Goal: Task Accomplishment & Management: Manage account settings

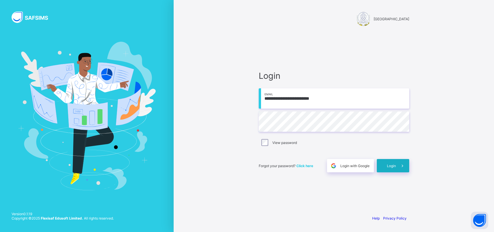
click at [392, 164] on span "Login" at bounding box center [391, 166] width 9 height 4
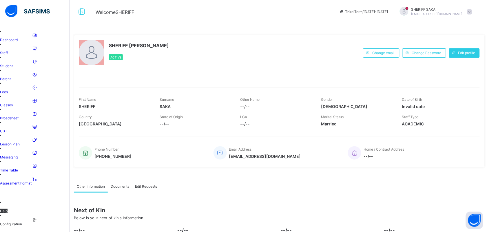
click at [11, 77] on span "Parent" at bounding box center [5, 79] width 11 height 4
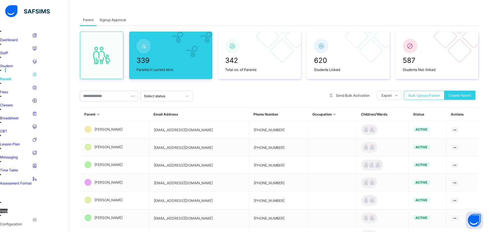
scroll to position [36, 0]
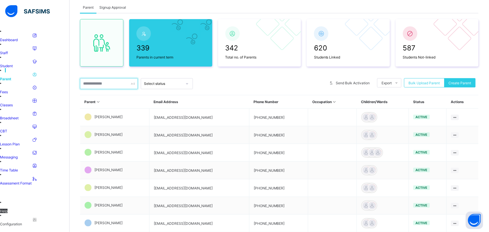
click at [118, 85] on input "text" at bounding box center [109, 83] width 58 height 11
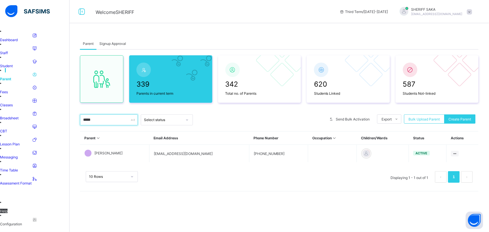
scroll to position [0, 0]
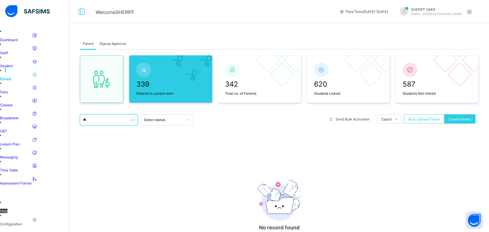
type input "*"
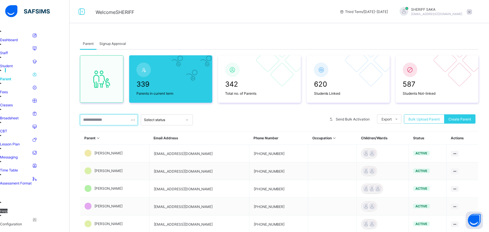
click at [99, 120] on input "text" at bounding box center [109, 119] width 58 height 11
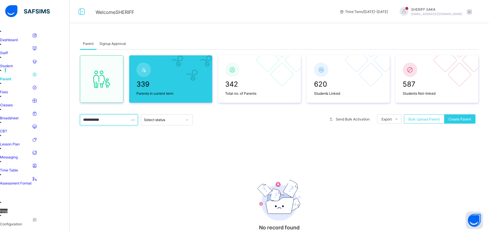
type input "**********"
click at [11, 77] on span "Parent" at bounding box center [5, 79] width 11 height 4
click at [105, 43] on span "Signup Approval" at bounding box center [112, 43] width 27 height 4
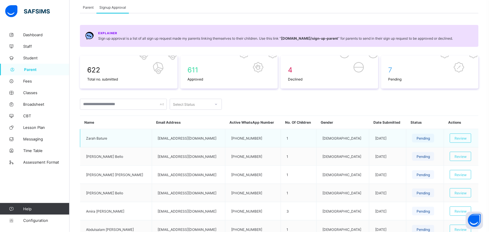
scroll to position [72, 0]
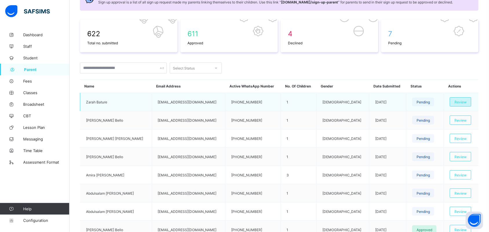
click at [455, 100] on span "Review" at bounding box center [460, 102] width 12 height 4
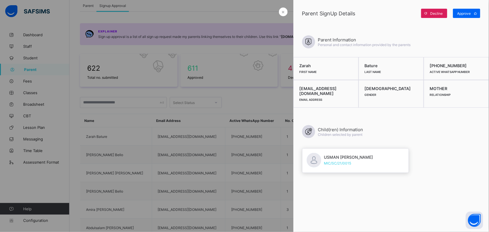
scroll to position [0, 0]
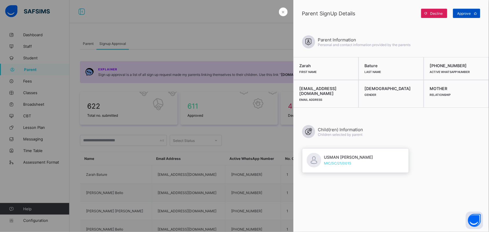
click at [460, 12] on span "Approve" at bounding box center [464, 13] width 14 height 4
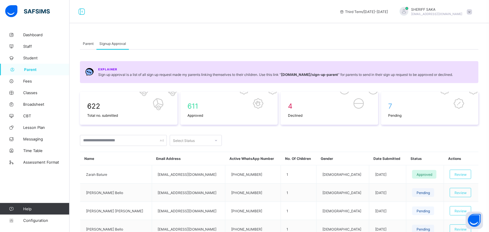
scroll to position [36, 0]
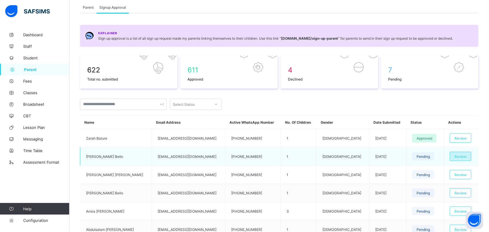
click at [459, 154] on span "Review" at bounding box center [460, 156] width 12 height 4
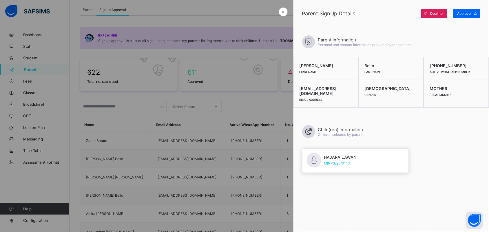
scroll to position [0, 0]
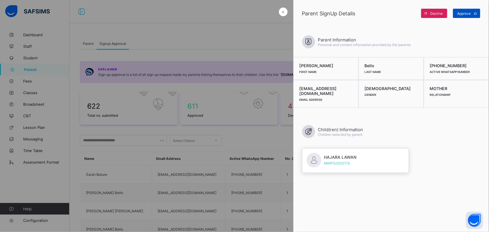
click at [467, 12] on span "Approve" at bounding box center [464, 13] width 14 height 4
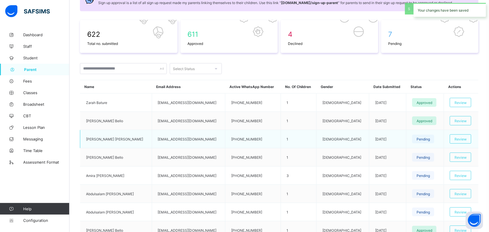
scroll to position [72, 0]
click at [460, 136] on span "Review" at bounding box center [460, 138] width 12 height 4
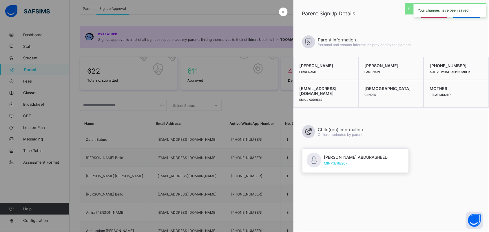
scroll to position [0, 0]
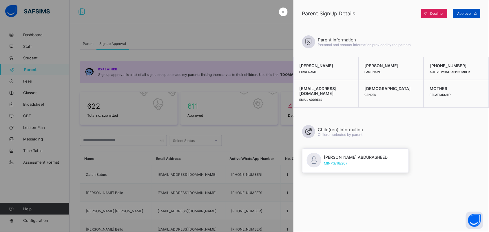
click at [464, 17] on div "Approve" at bounding box center [466, 13] width 27 height 9
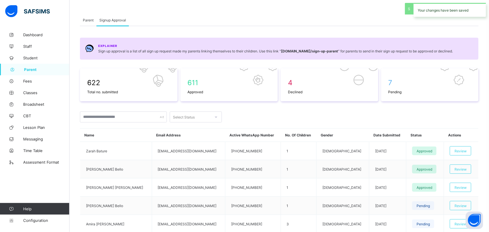
scroll to position [36, 0]
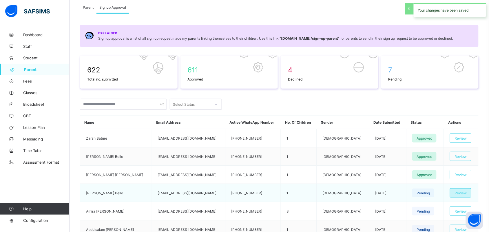
click at [462, 192] on span "Review" at bounding box center [460, 193] width 12 height 4
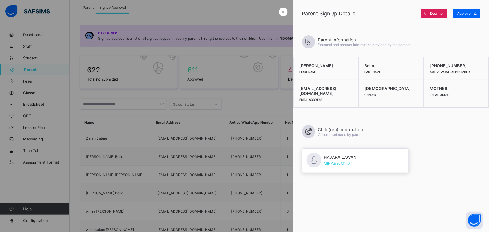
click at [465, 17] on div "Approve" at bounding box center [466, 13] width 27 height 9
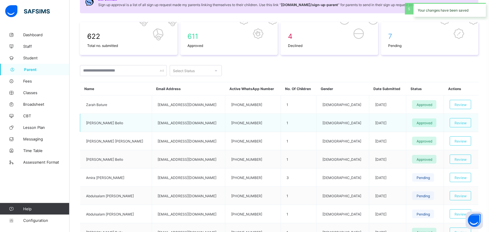
scroll to position [109, 0]
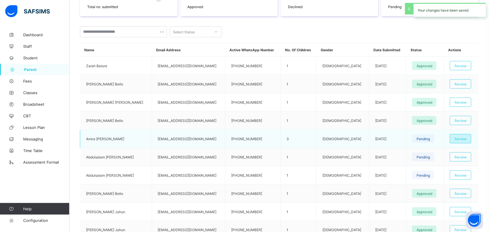
click at [464, 137] on span "Review" at bounding box center [460, 139] width 12 height 4
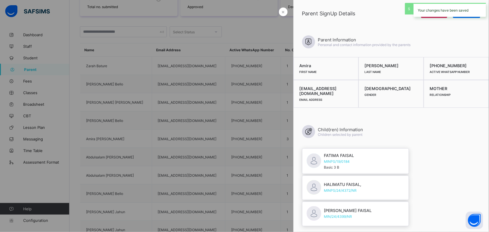
click at [467, 15] on div "Your changes have been saved" at bounding box center [449, 10] width 72 height 14
click at [467, 15] on div "Approve" at bounding box center [466, 13] width 27 height 9
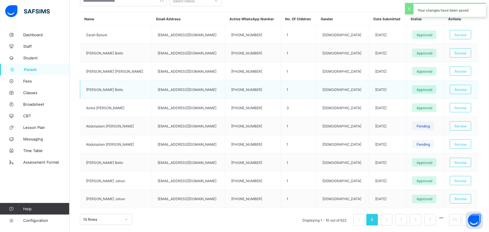
scroll to position [154, 0]
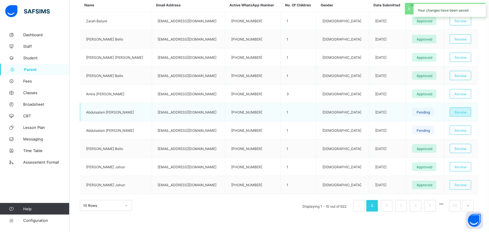
click at [460, 113] on div "Review" at bounding box center [459, 111] width 21 height 9
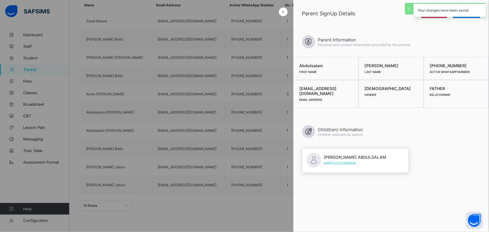
click at [462, 16] on div "Your changes have been saved" at bounding box center [449, 10] width 72 height 14
click at [462, 15] on span "Approve" at bounding box center [464, 13] width 14 height 4
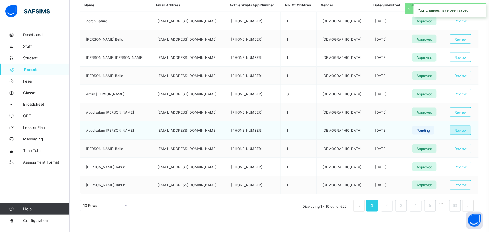
click at [461, 127] on div "Review" at bounding box center [459, 130] width 21 height 9
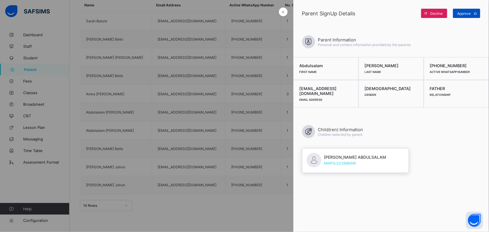
click at [461, 14] on span "Approve" at bounding box center [464, 13] width 14 height 4
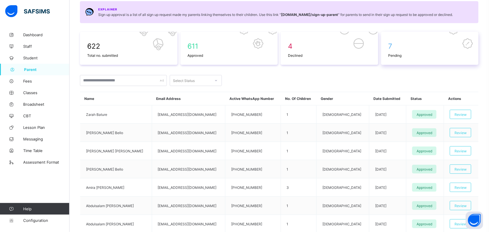
scroll to position [0, 0]
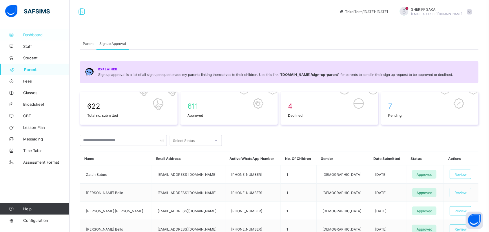
click at [32, 36] on span "Dashboard" at bounding box center [46, 34] width 46 height 5
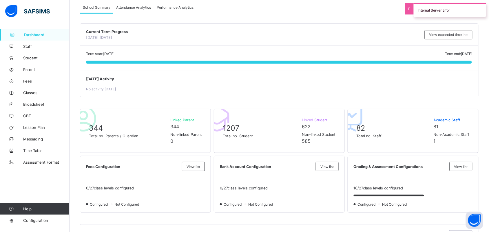
scroll to position [72, 0]
